Goal: Task Accomplishment & Management: Use online tool/utility

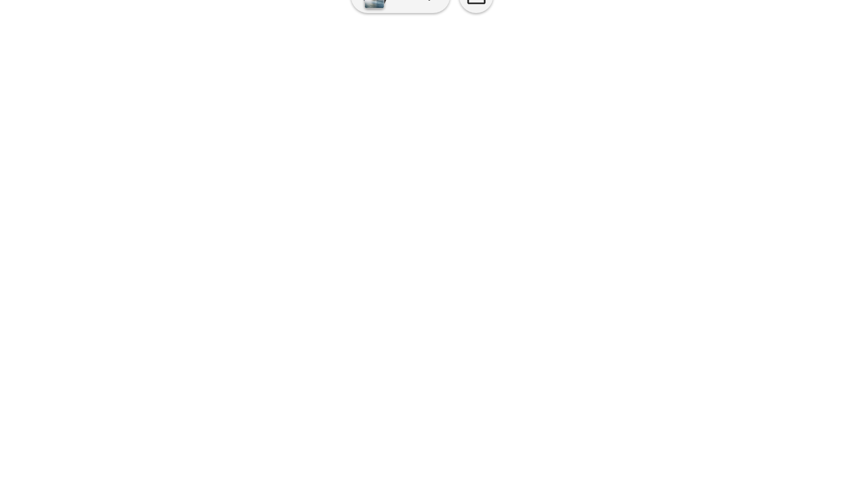
scroll to position [106, 0]
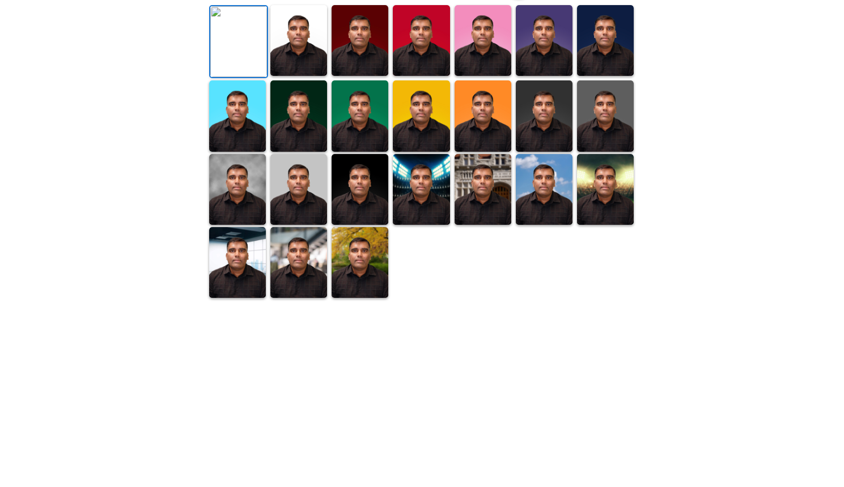
scroll to position [201, 0]
click at [473, 225] on img at bounding box center [483, 189] width 57 height 71
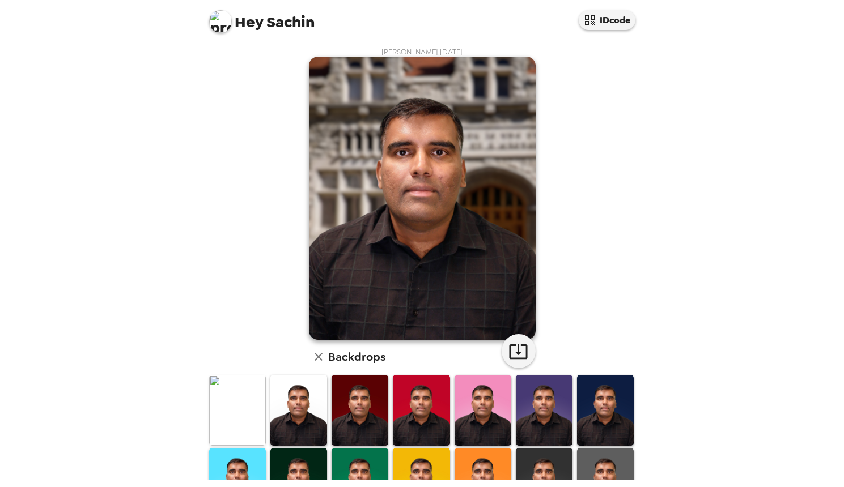
scroll to position [0, 0]
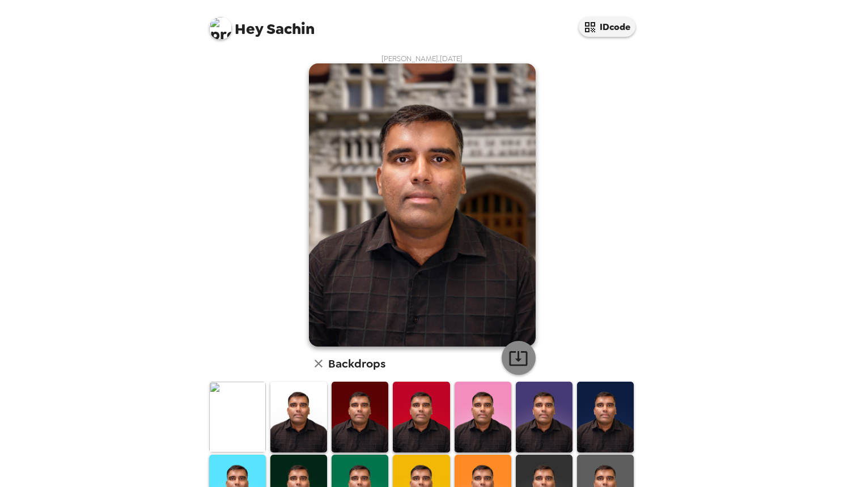
click at [519, 364] on icon "button" at bounding box center [518, 359] width 20 height 20
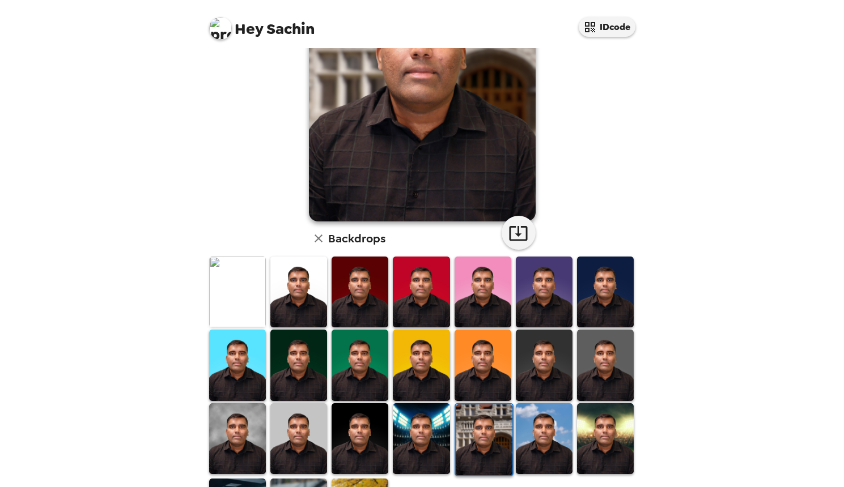
scroll to position [200, 0]
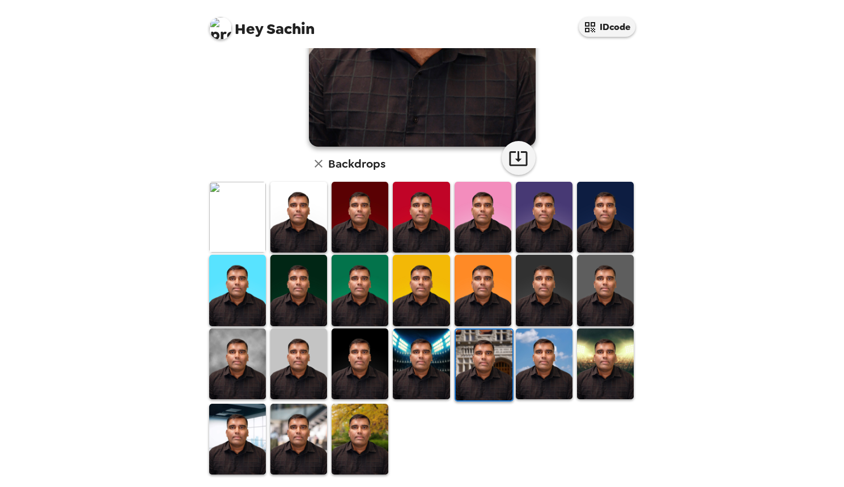
click at [245, 426] on img at bounding box center [237, 439] width 57 height 71
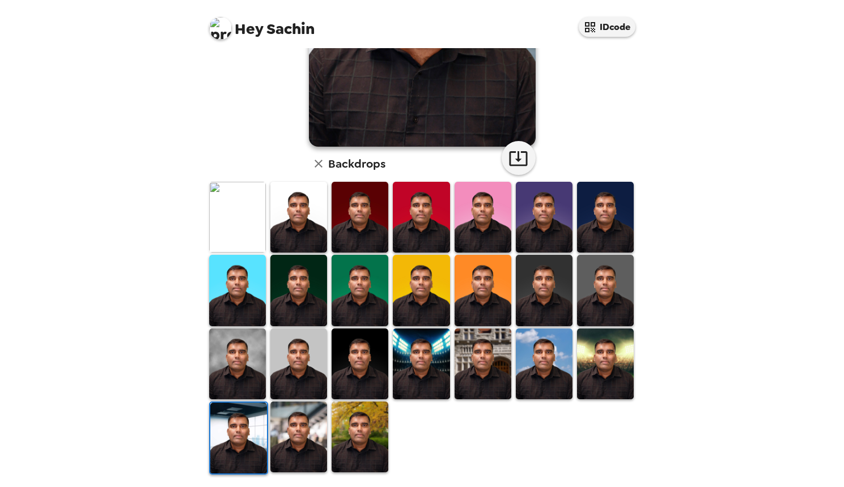
scroll to position [0, 0]
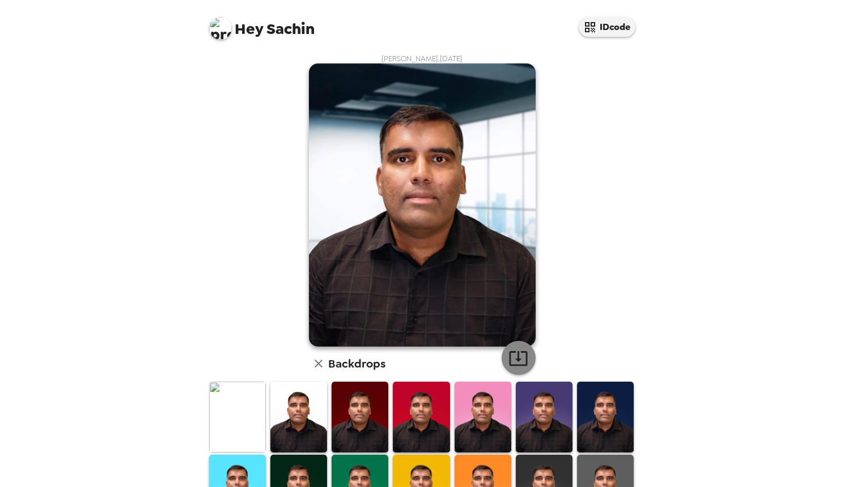
click at [519, 356] on icon "button" at bounding box center [518, 359] width 20 height 20
